Goal: Information Seeking & Learning: Learn about a topic

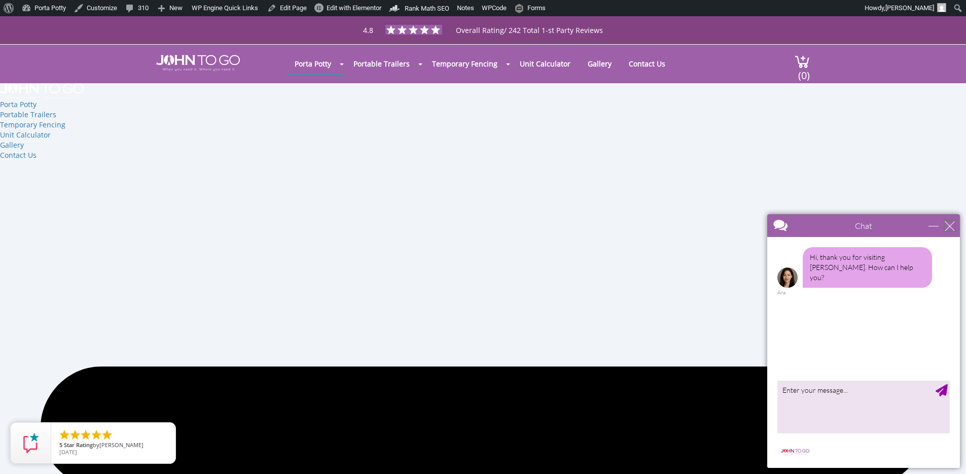
click at [950, 230] on div "close" at bounding box center [950, 226] width 10 height 10
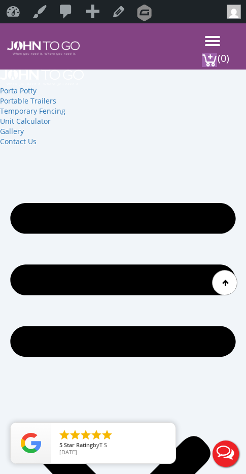
click at [212, 33] on div "Porta Potty Portable Toilets ADA Accessible Units Portable Sinks Waste Services…" at bounding box center [137, 39] width 167 height 33
click at [212, 44] on span at bounding box center [212, 45] width 15 height 2
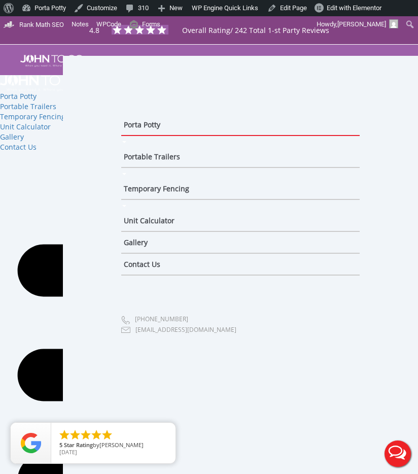
click at [39, 280] on icon "Menu Toggle" at bounding box center [209, 374] width 383 height 261
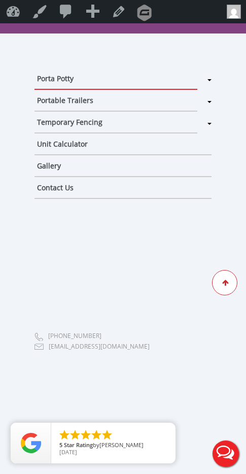
click at [224, 278] on div at bounding box center [224, 282] width 25 height 25
click at [188, 398] on ul "Porta Potty Portable Toilets ADA Accessible Units Portable Sinks Waste Services…" at bounding box center [123, 270] width 246 height 474
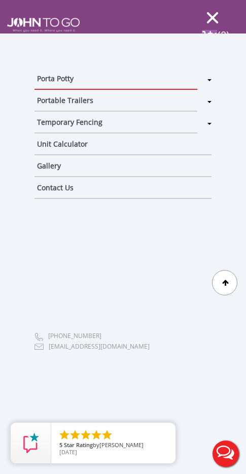
scroll to position [525, 0]
click at [210, 20] on div "(0)" at bounding box center [215, 31] width 46 height 29
click at [213, 17] on div "(0)" at bounding box center [215, 31] width 46 height 29
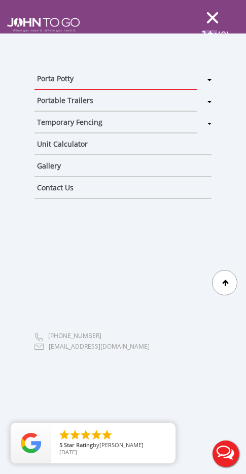
scroll to position [0, 0]
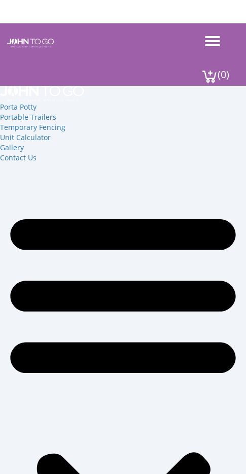
click at [214, 46] on span at bounding box center [212, 45] width 15 height 2
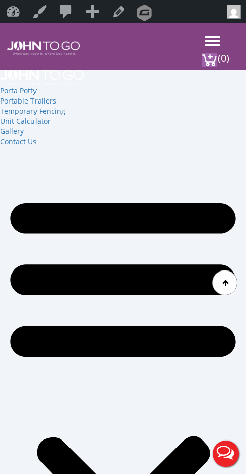
click at [218, 43] on div at bounding box center [212, 41] width 15 height 11
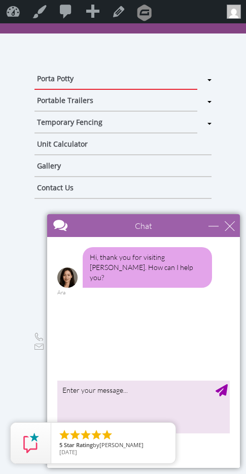
drag, startPoint x: 217, startPoint y: 79, endPoint x: 204, endPoint y: 80, distance: 12.3
click at [205, 80] on ul "Porta Potty Portable Toilets ADA Accessible Units Portable Sinks Waste Services…" at bounding box center [123, 270] width 246 height 474
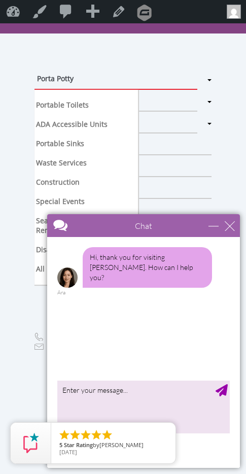
click at [207, 81] on span at bounding box center [209, 80] width 4 height 2
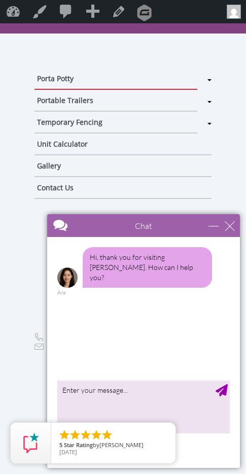
click at [207, 81] on span at bounding box center [209, 80] width 4 height 2
click at [230, 228] on div "close" at bounding box center [230, 226] width 10 height 10
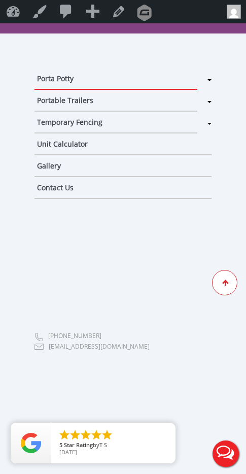
click at [220, 279] on div at bounding box center [224, 282] width 25 height 25
click at [65, 259] on ul "Porta Potty Portable Toilets ADA Accessible Units Portable Sinks Waste Services…" at bounding box center [123, 270] width 246 height 474
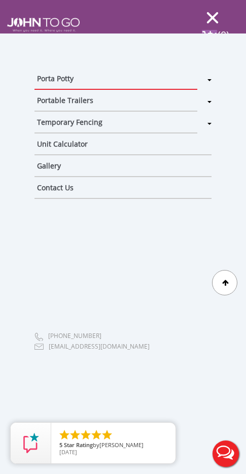
scroll to position [13930, 0]
click at [212, 425] on ul "Porta Potty Portable Toilets ADA Accessible Units Portable Sinks Waste Services…" at bounding box center [123, 270] width 246 height 474
click at [205, 30] on img at bounding box center [209, 37] width 15 height 14
click at [212, 16] on span at bounding box center [212, 18] width 12 height 12
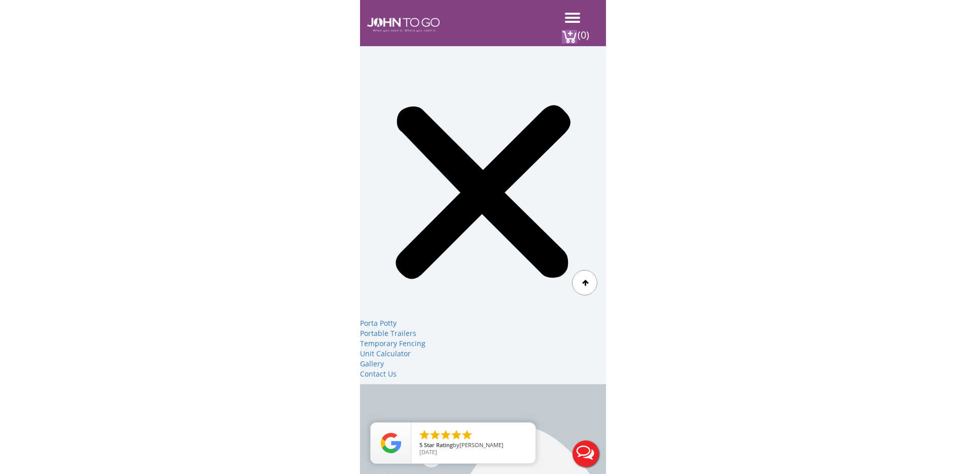
scroll to position [0, 0]
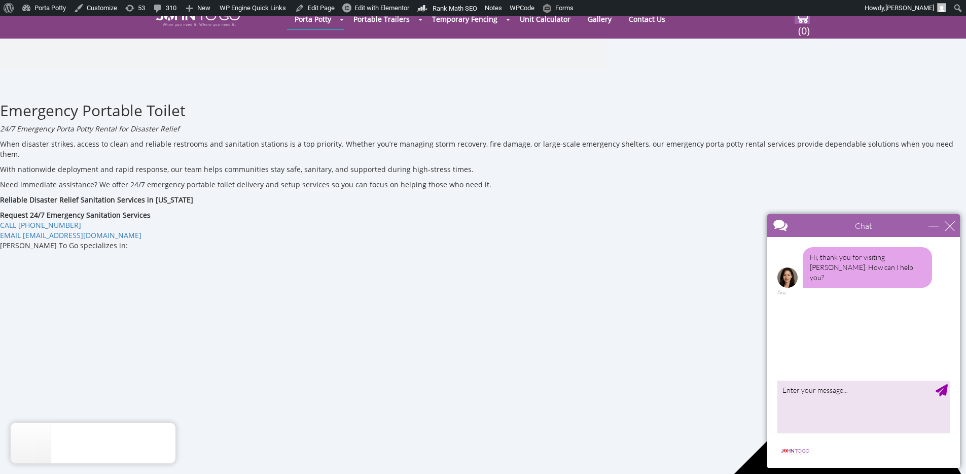
scroll to position [361, 0]
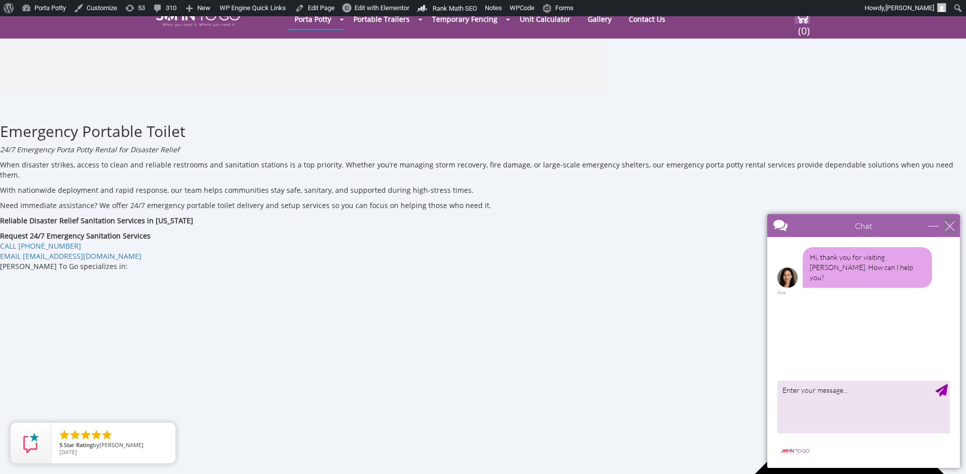
click at [949, 225] on div "close" at bounding box center [950, 226] width 10 height 10
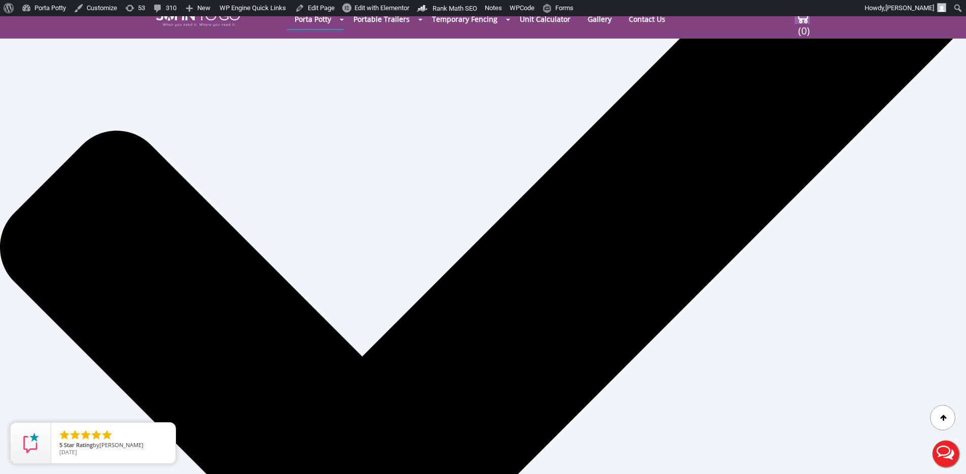
scroll to position [999, 0]
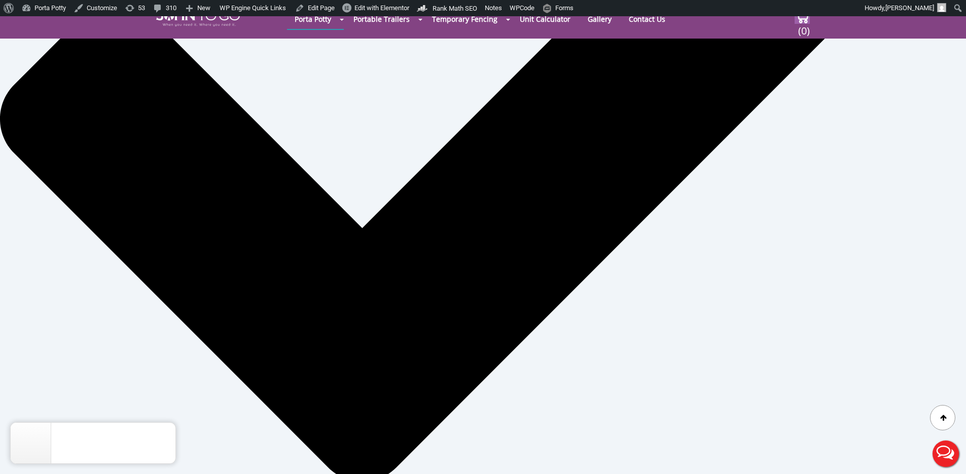
click at [342, 193] on icon at bounding box center [483, 121] width 966 height 966
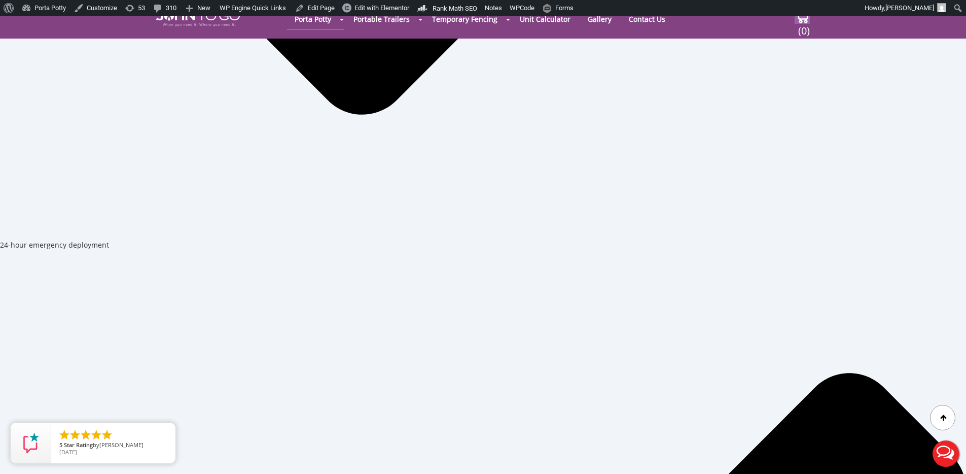
scroll to position [929, 0]
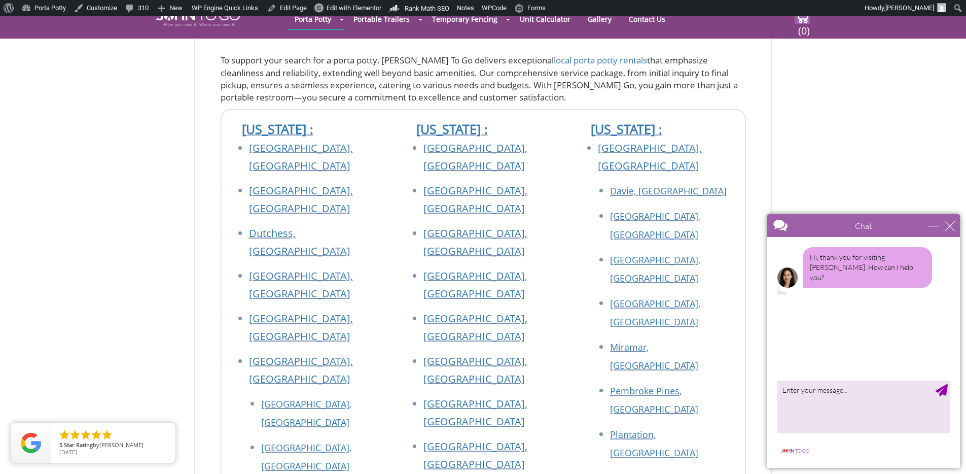
scroll to position [34038, 0]
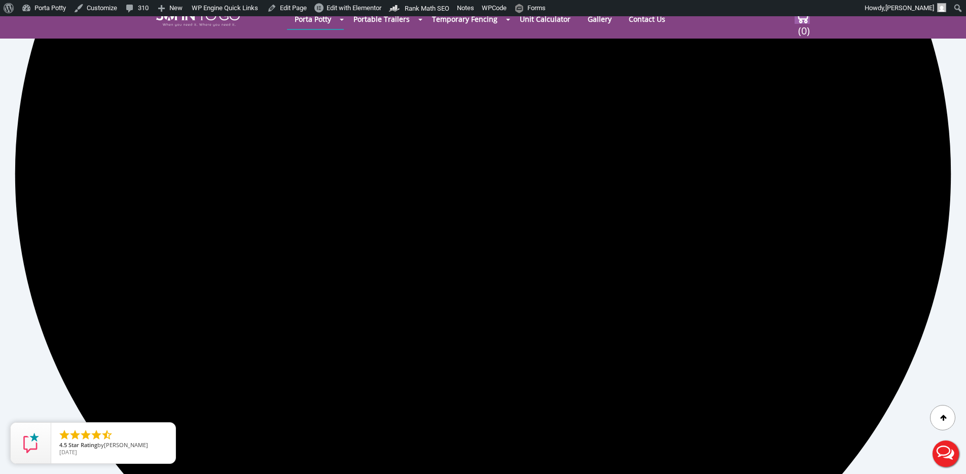
scroll to position [32760, 0]
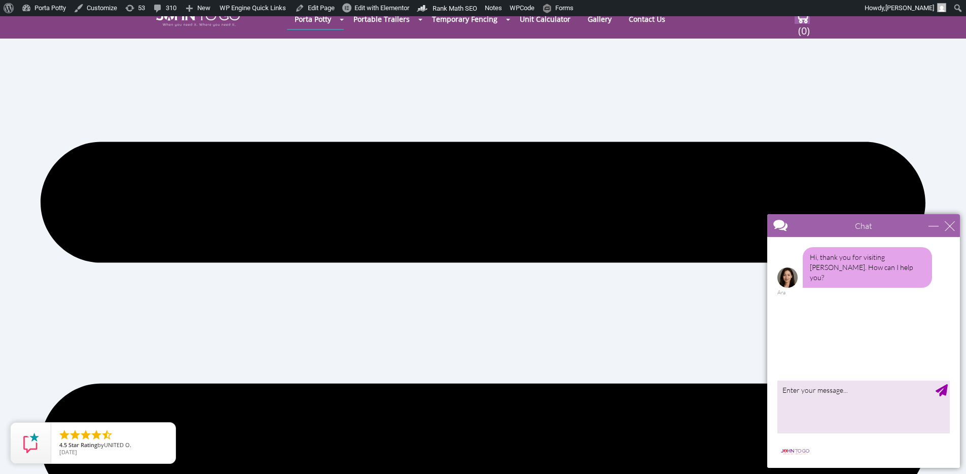
scroll to position [423, 0]
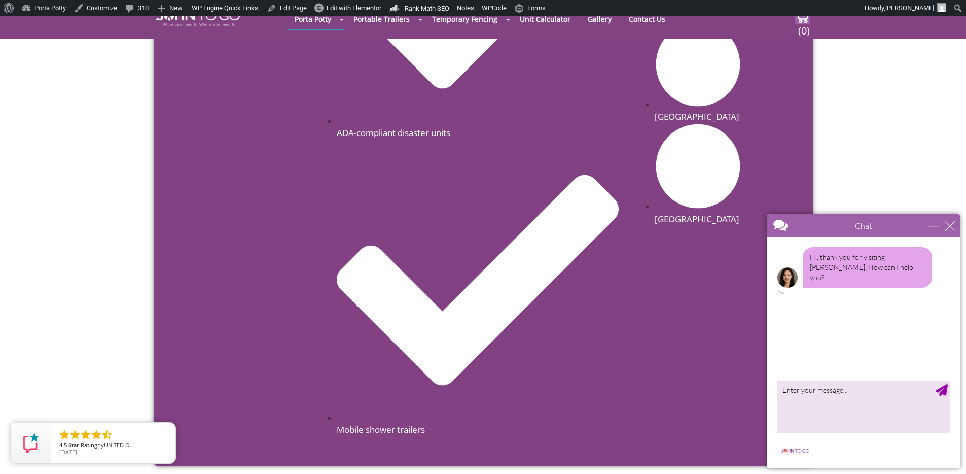
scroll to position [2187, 0]
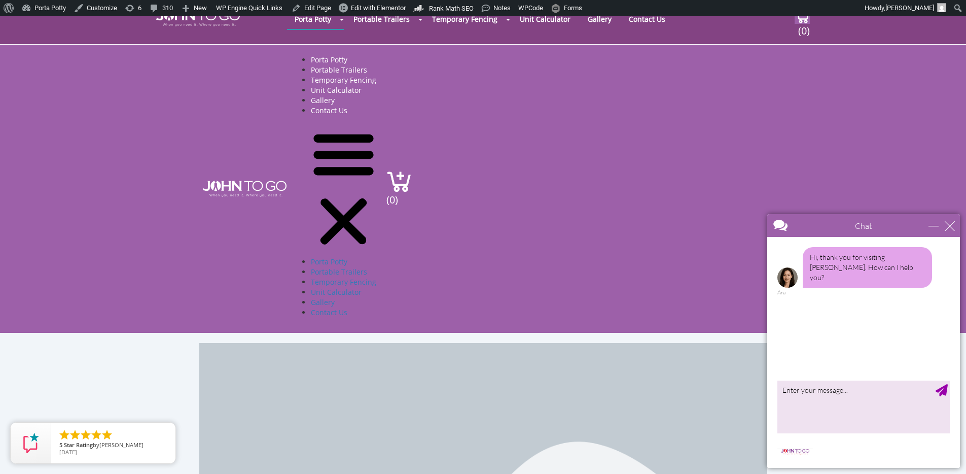
scroll to position [61, 0]
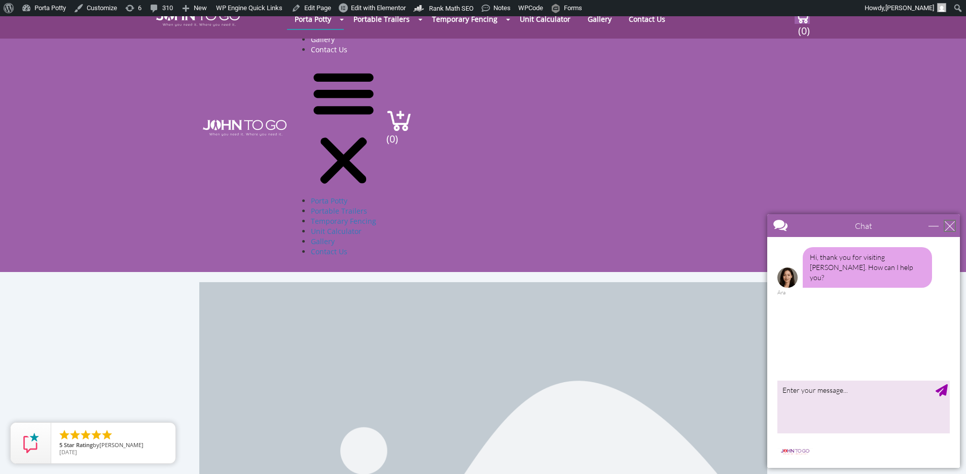
click at [945, 227] on div "close" at bounding box center [950, 226] width 10 height 10
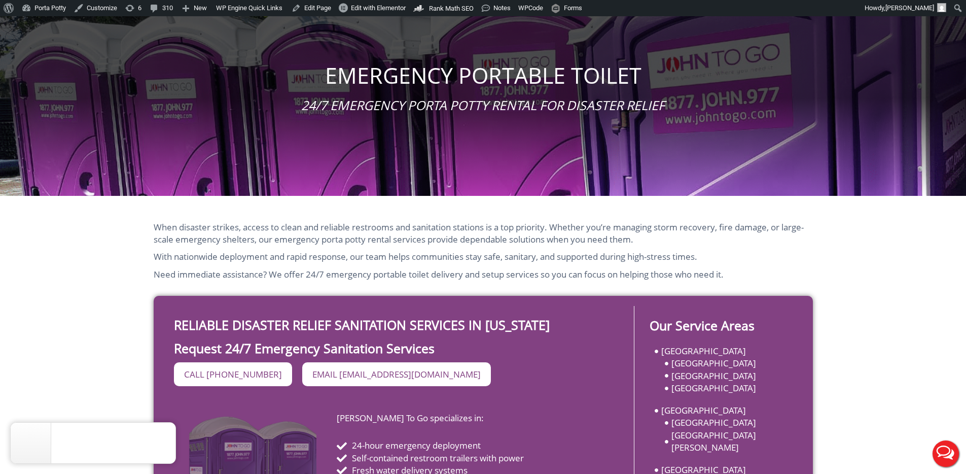
scroll to position [0, 0]
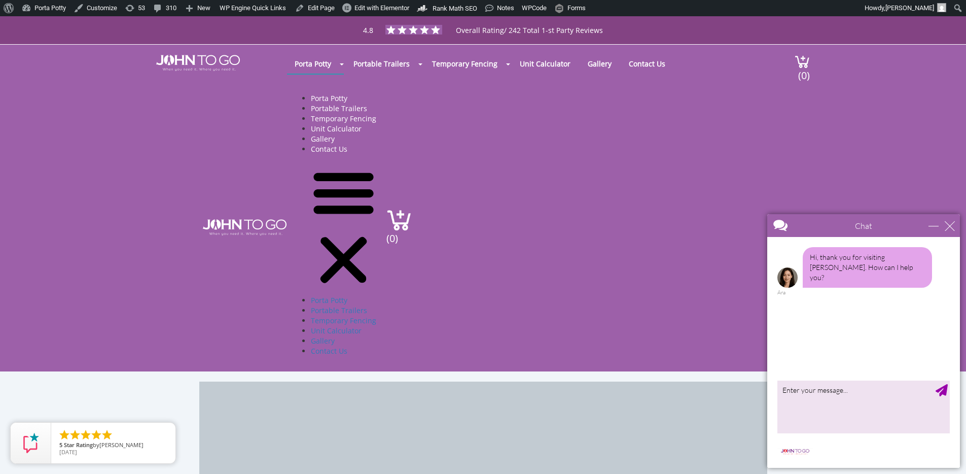
click at [182, 186] on div "Porta Potty Portable Trailers Temporary Fencing Unit Calculator Gallery Contact…" at bounding box center [483, 227] width 966 height 288
click at [347, 192] on icon "Menu Toggle" at bounding box center [344, 192] width 60 height 41
click at [347, 175] on icon "Menu Toggle" at bounding box center [344, 192] width 60 height 41
click at [473, 142] on div "Porta Potty Portable Trailers Temporary Fencing Unit Calculator Gallery Contact…" at bounding box center [537, 227] width 463 height 278
click at [235, 227] on img at bounding box center [245, 227] width 84 height 16
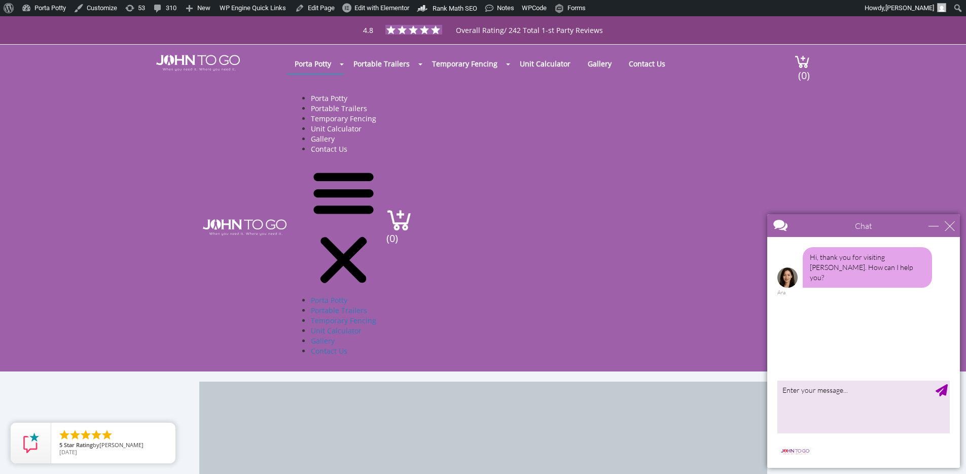
click at [339, 261] on icon "Menu Toggle" at bounding box center [343, 259] width 47 height 46
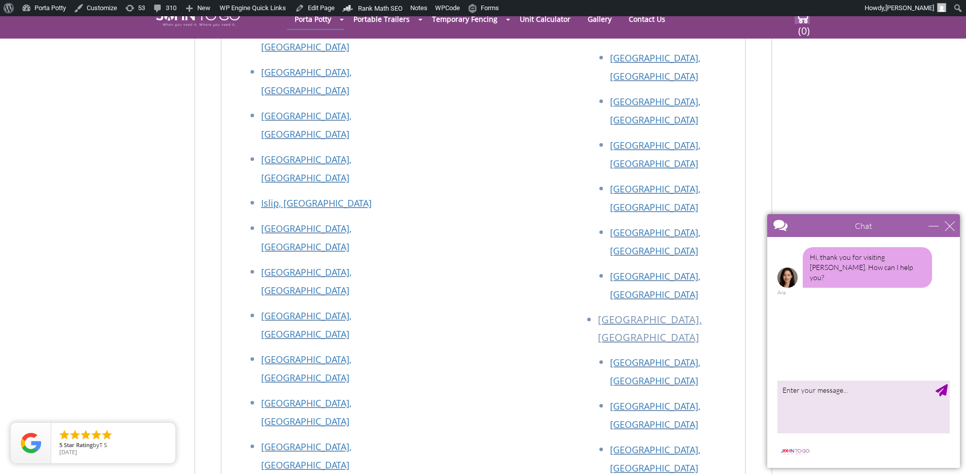
scroll to position [3859, 0]
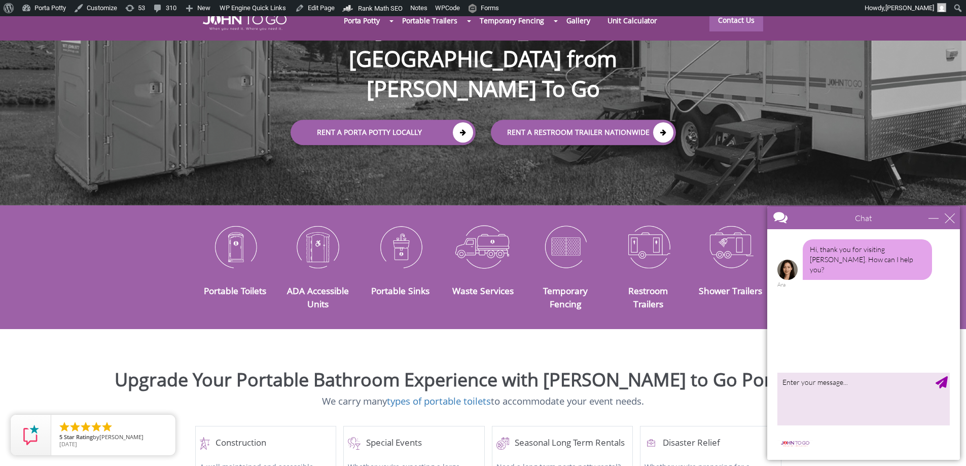
scroll to position [231, 0]
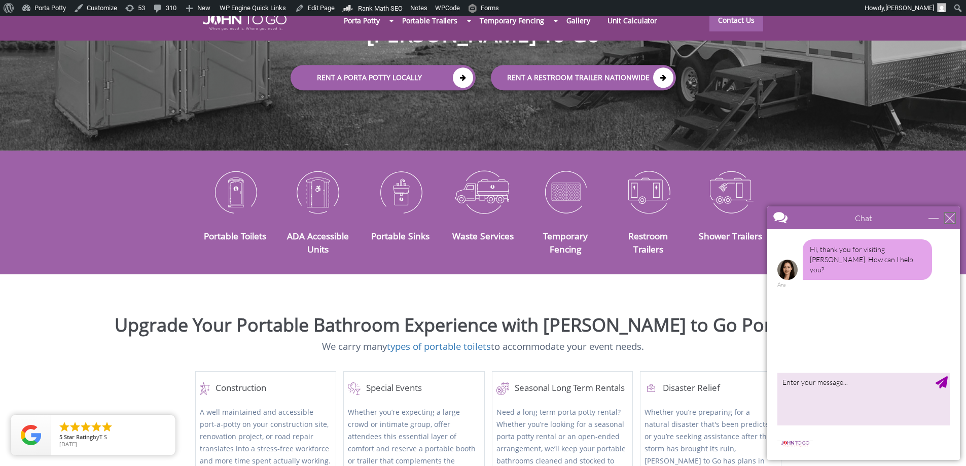
click at [945, 219] on div "close" at bounding box center [950, 218] width 10 height 10
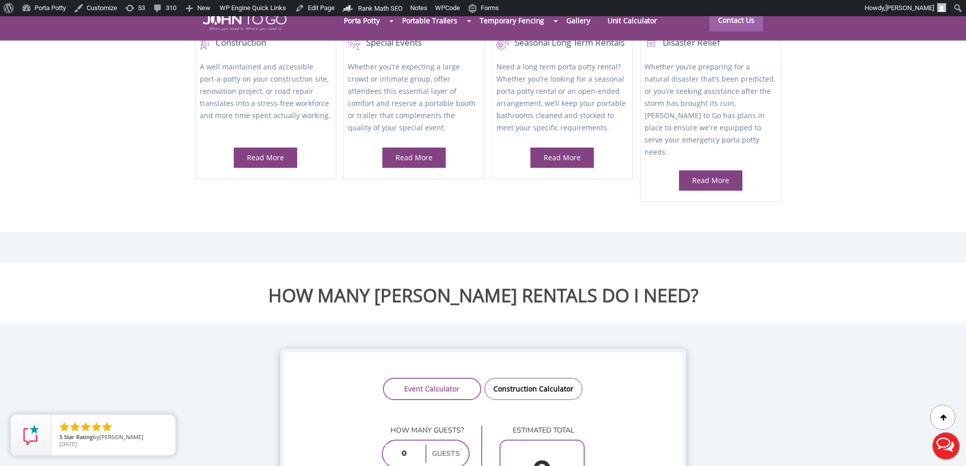
scroll to position [743, 0]
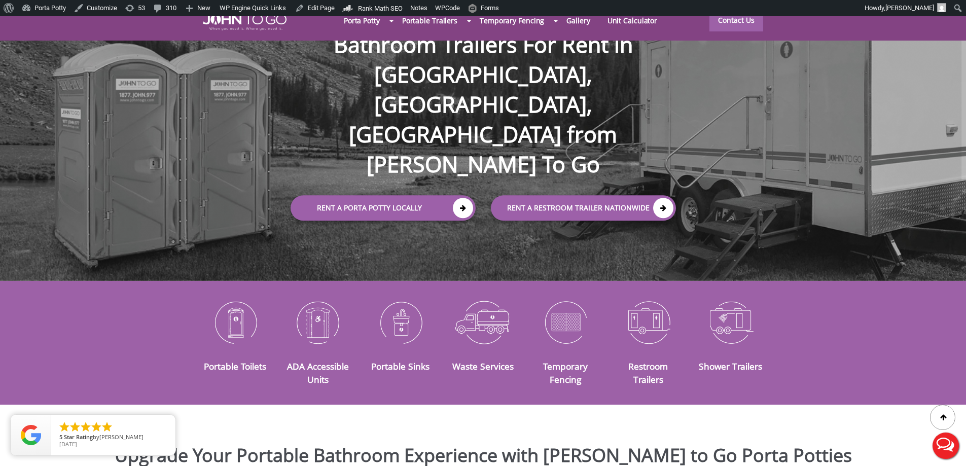
click at [895, 370] on div "Portable Toilets ADA Accessible Units Portable Sinks Waste Services Temporary F…" at bounding box center [483, 343] width 966 height 94
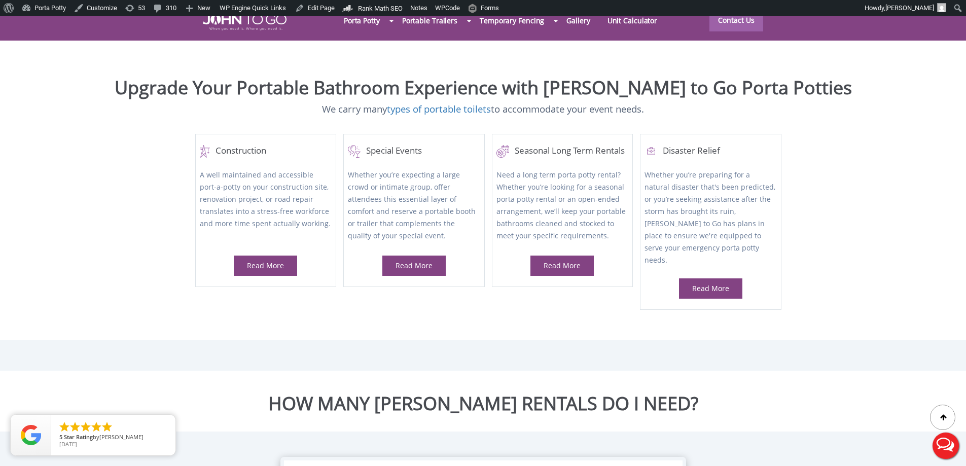
scroll to position [590, 0]
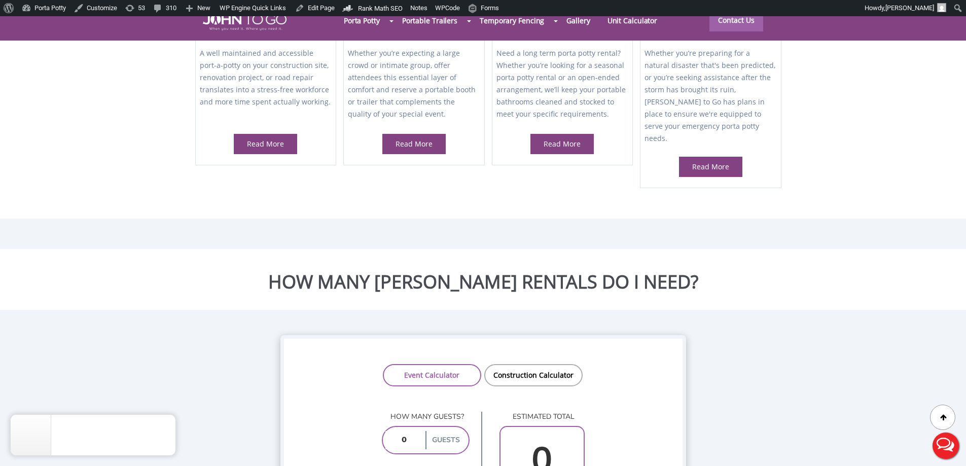
drag, startPoint x: 773, startPoint y: 405, endPoint x: 776, endPoint y: 399, distance: 6.8
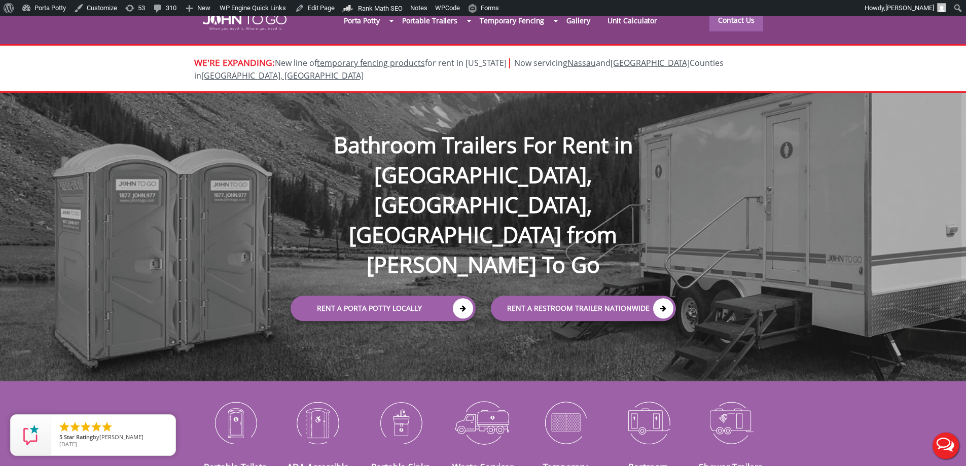
scroll to position [430, 0]
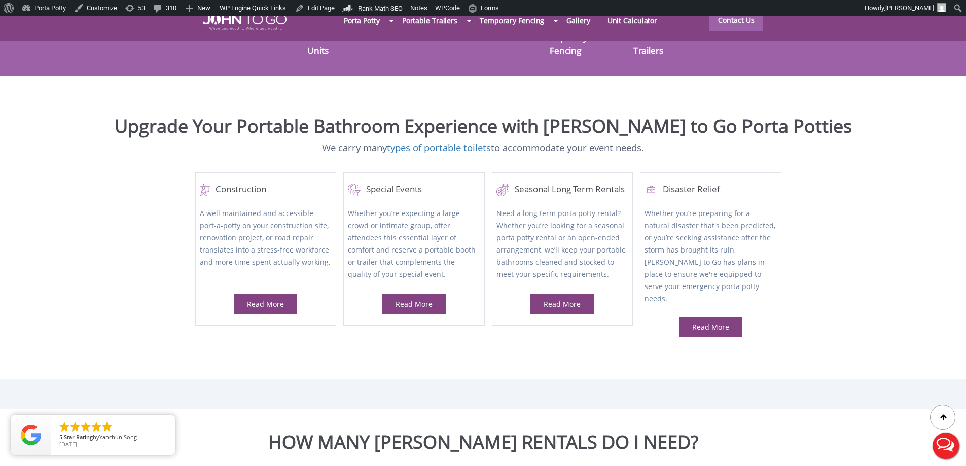
click at [485, 122] on h2 "Upgrade Your Portable Bathroom Experience with [PERSON_NAME] to Go Porta Potties" at bounding box center [483, 126] width 951 height 20
drag, startPoint x: 405, startPoint y: 119, endPoint x: 395, endPoint y: 115, distance: 11.4
click at [405, 119] on h2 "Upgrade Your Portable Bathroom Experience with [PERSON_NAME] to Go Porta Potties" at bounding box center [483, 126] width 951 height 20
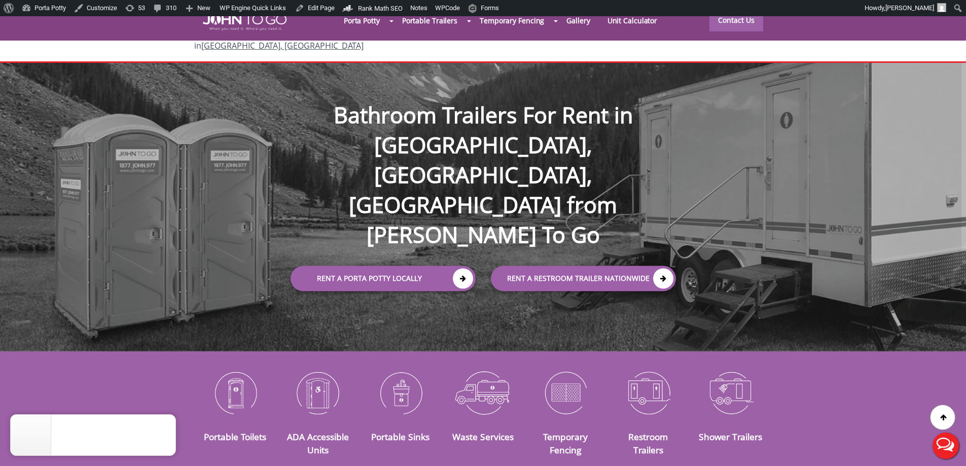
scroll to position [0, 0]
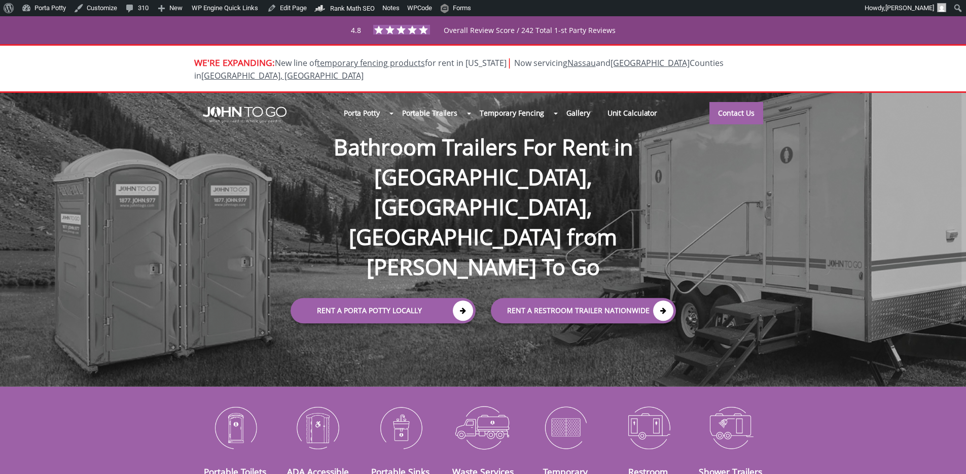
click at [826, 222] on div "Porta Potty Portable Toilets ADA Accessible Units Portable Sinks Waste Services…" at bounding box center [483, 240] width 966 height 294
click at [175, 251] on div "Porta Potty Portable Toilets ADA Accessible Units Portable Sinks Waste Services…" at bounding box center [483, 240] width 966 height 294
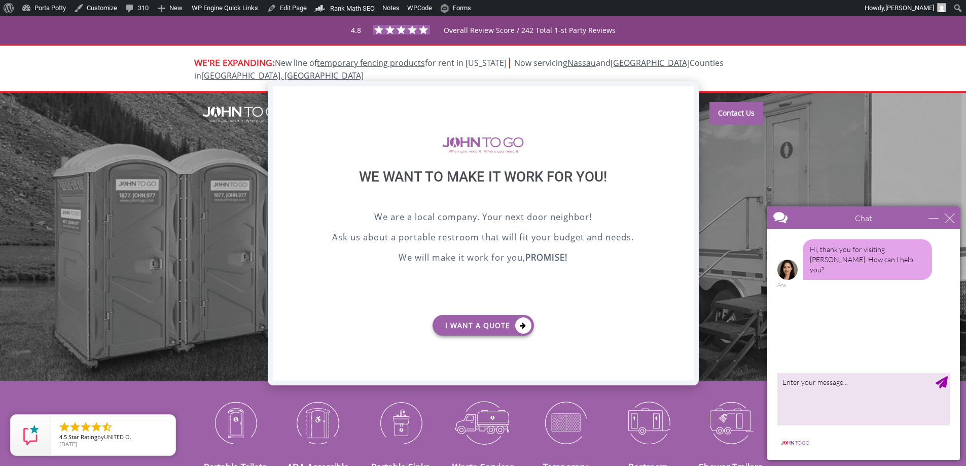
click at [685, 94] on div "X" at bounding box center [686, 94] width 16 height 17
